Goal: Task Accomplishment & Management: Manage account settings

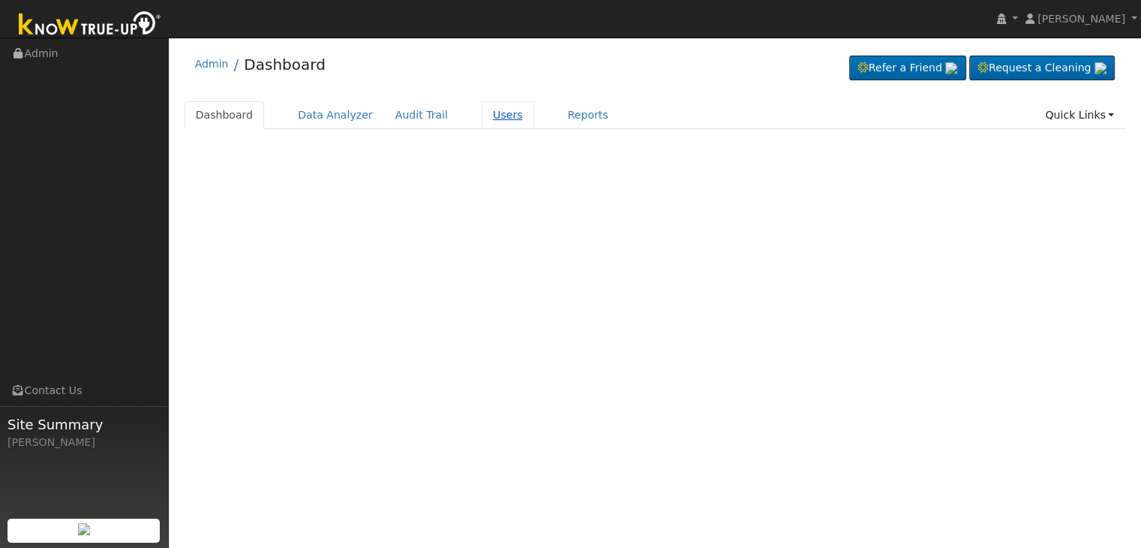
drag, startPoint x: 0, startPoint y: 0, endPoint x: 483, endPoint y: 112, distance: 495.8
click at [483, 112] on link "Users" at bounding box center [508, 115] width 53 height 28
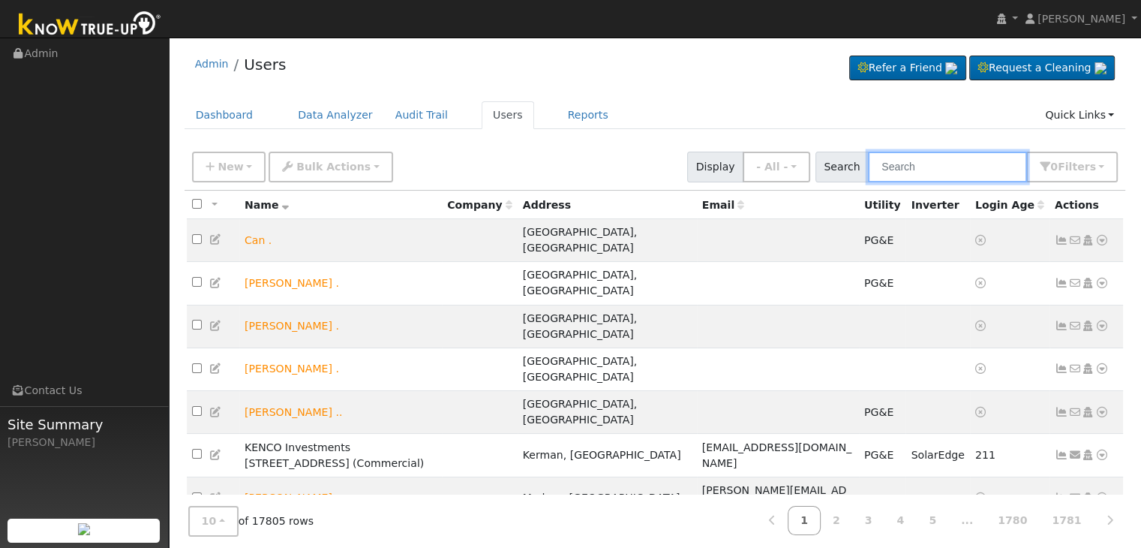
click at [917, 163] on input "text" at bounding box center [947, 167] width 159 height 31
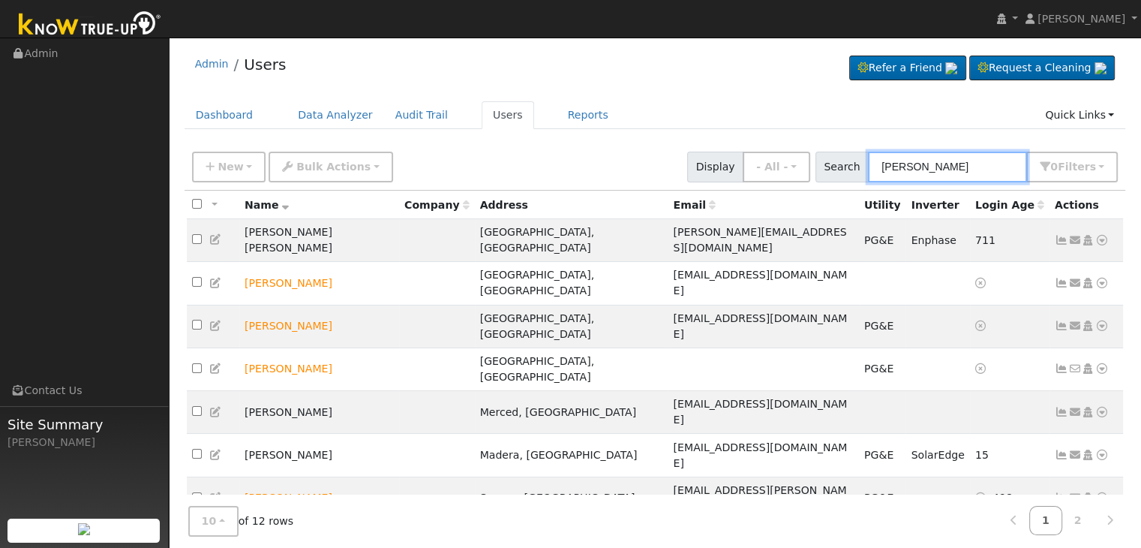
click at [928, 168] on input "[PERSON_NAME]" at bounding box center [947, 167] width 159 height 31
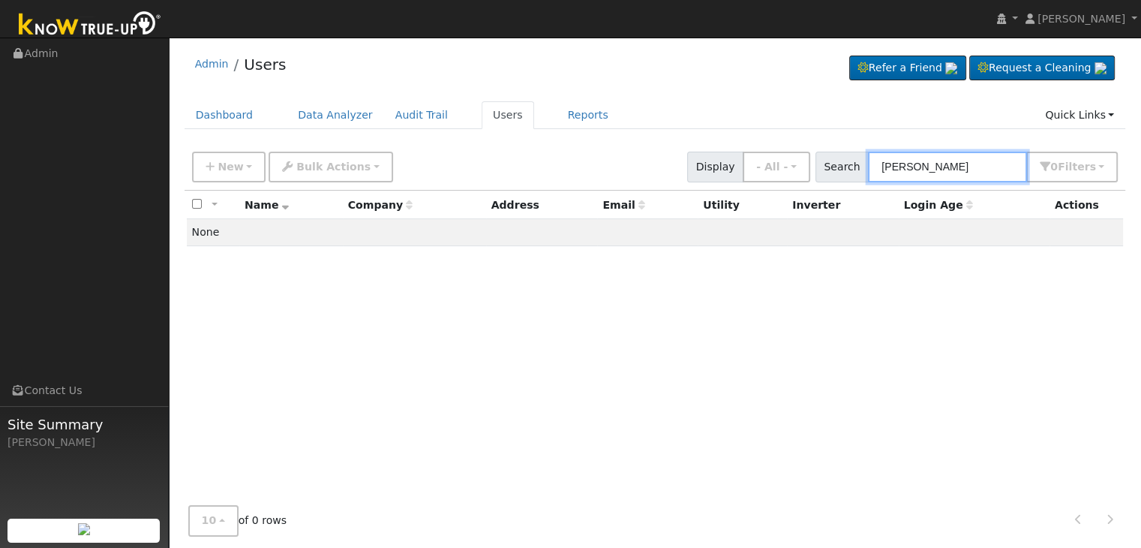
type input "[PERSON_NAME]"
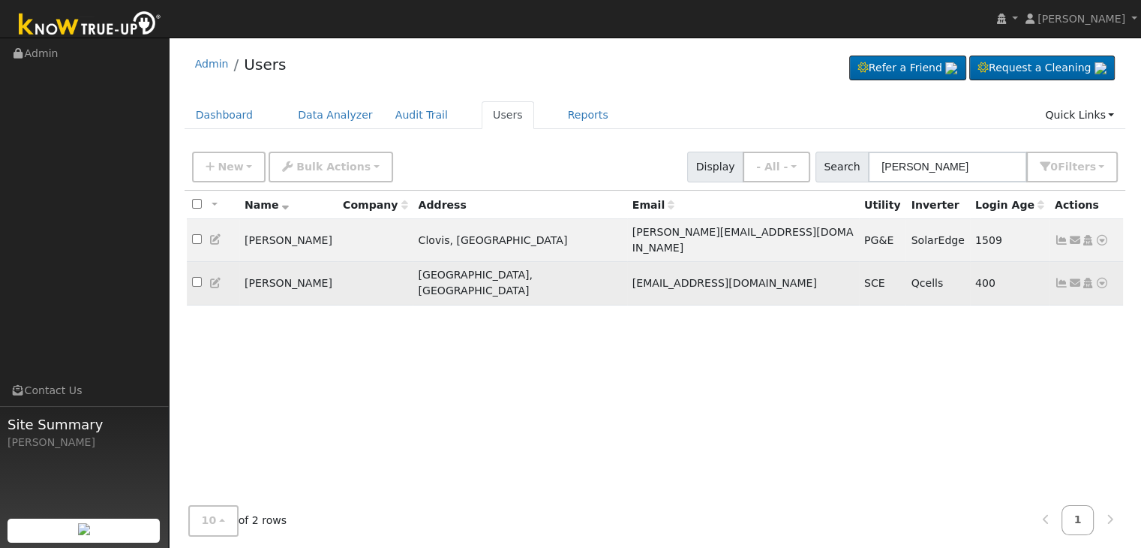
click at [1057, 278] on icon at bounding box center [1062, 283] width 14 height 11
